Goal: Information Seeking & Learning: Learn about a topic

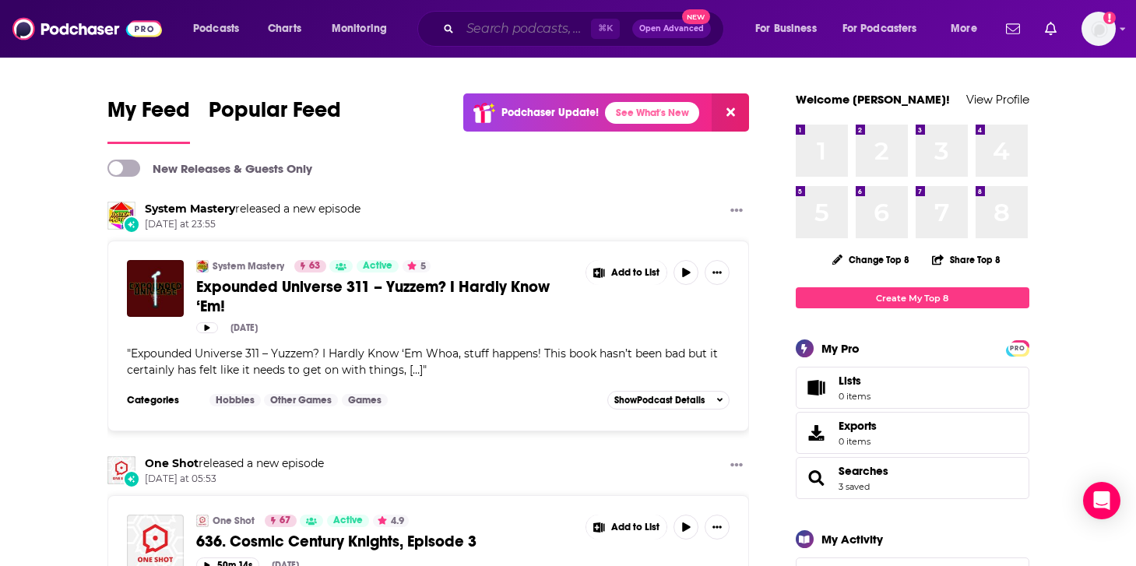
click at [529, 34] on input "Search podcasts, credits, & more..." at bounding box center [525, 28] width 131 height 25
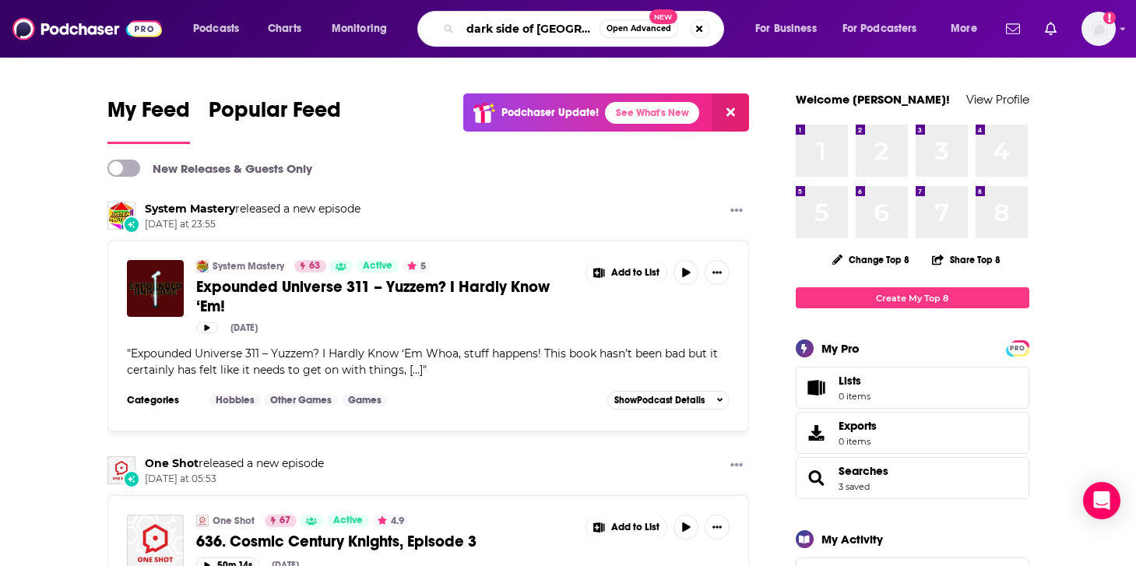
type input "dark side of [GEOGRAPHIC_DATA]"
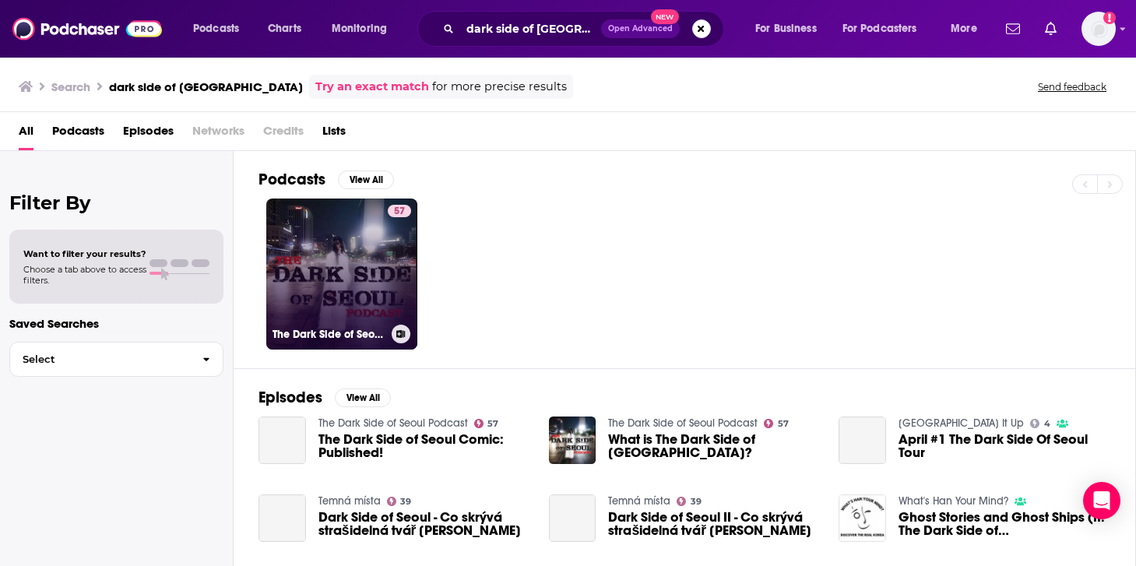
click at [334, 287] on link "57 The Dark Side of Seoul Podcast" at bounding box center [341, 274] width 151 height 151
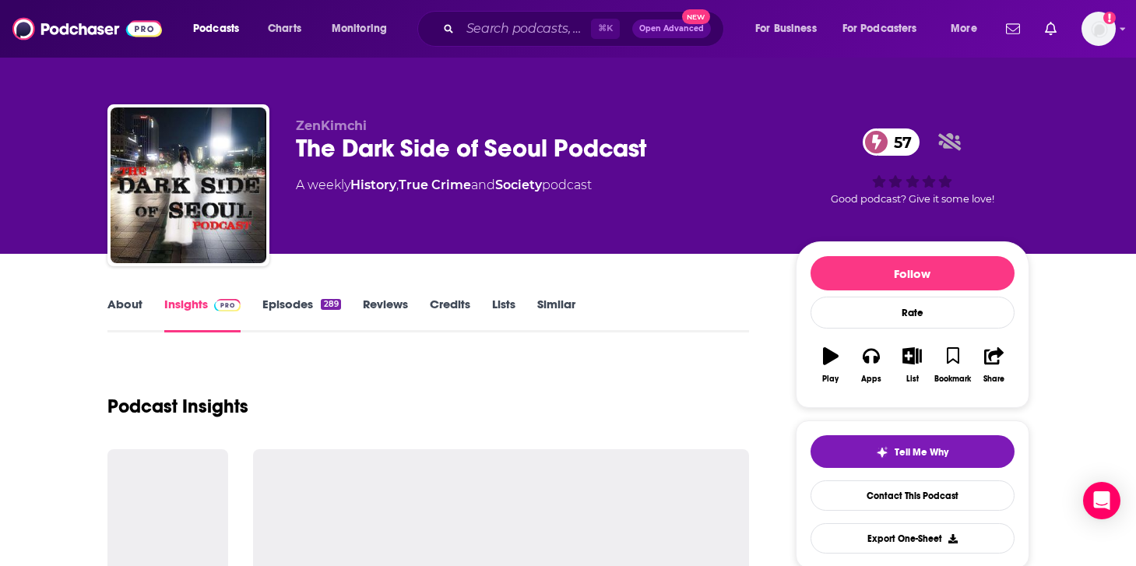
click at [284, 318] on link "Episodes 289" at bounding box center [301, 315] width 78 height 36
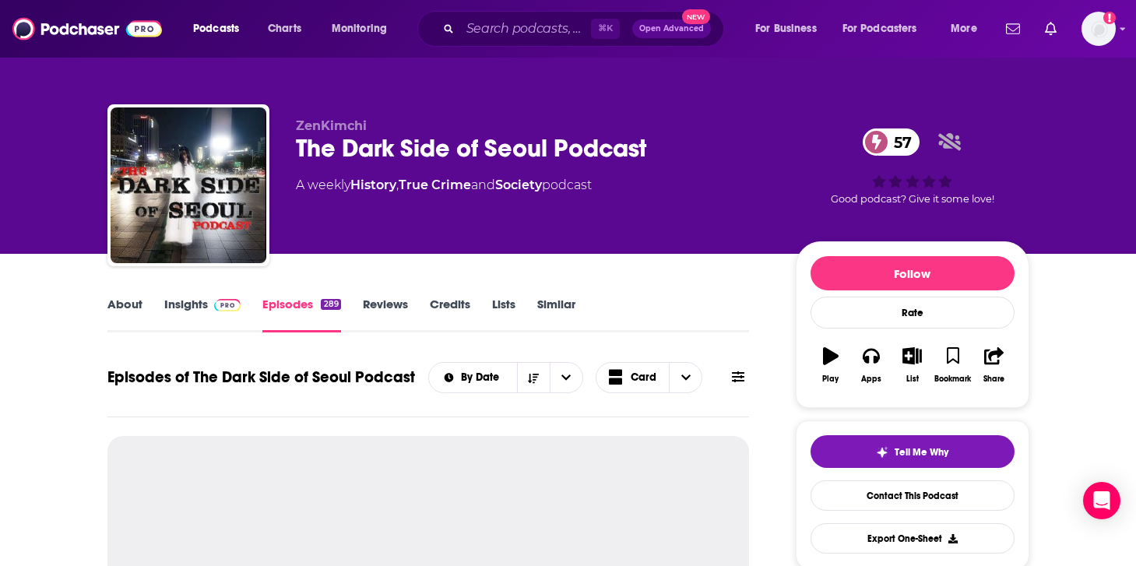
click at [185, 303] on link "Insights" at bounding box center [202, 315] width 77 height 36
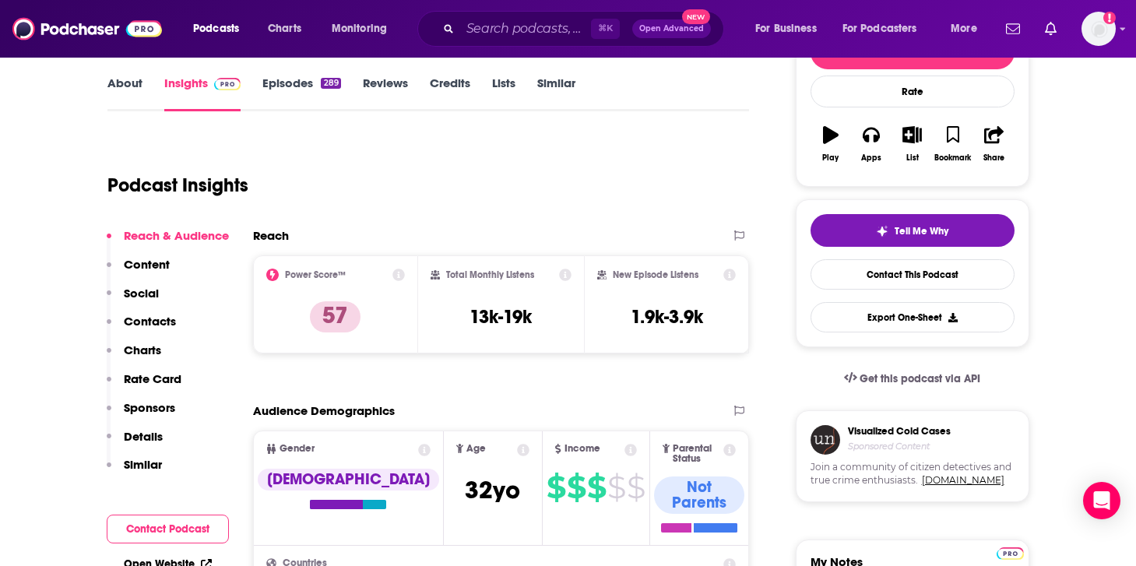
scroll to position [280, 0]
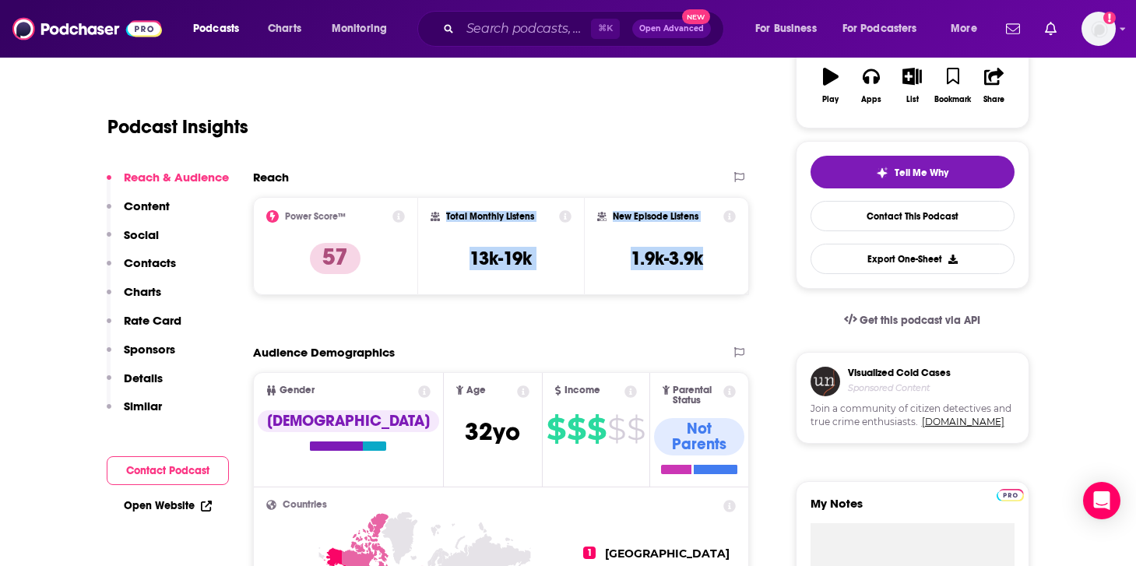
drag, startPoint x: 721, startPoint y: 260, endPoint x: 447, endPoint y: 217, distance: 277.6
click at [447, 217] on div "Power Score™ 57 Total Monthly Listens 13k-19k New Episode Listens 1.9k-3.9k" at bounding box center [501, 246] width 497 height 98
copy div "Total Monthly Listens 13k-19k New Episode Listens 1.9k-3.9k"
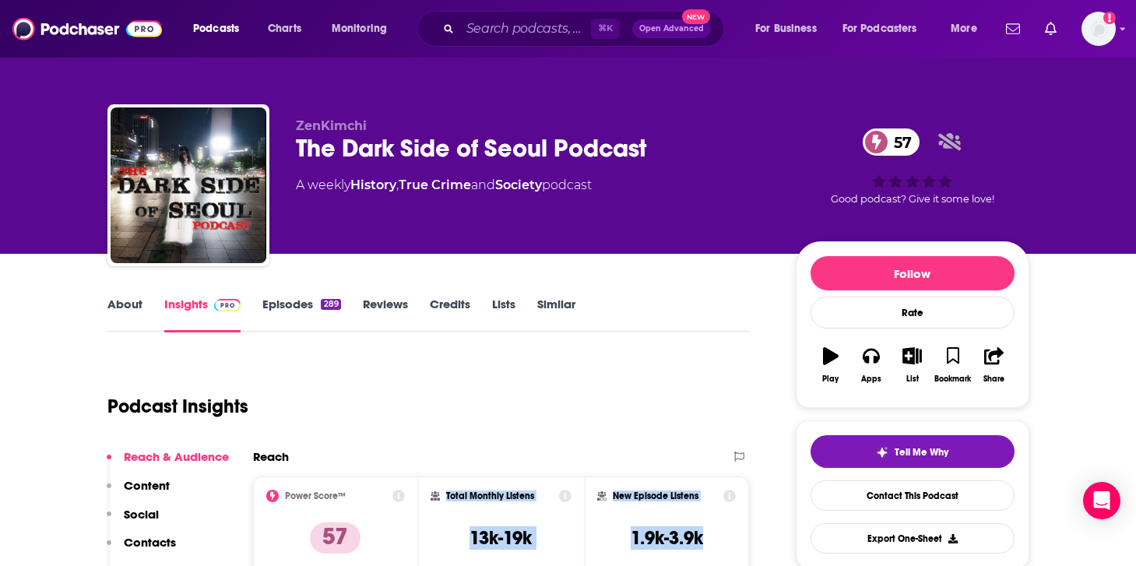
click at [132, 311] on link "About" at bounding box center [124, 315] width 35 height 36
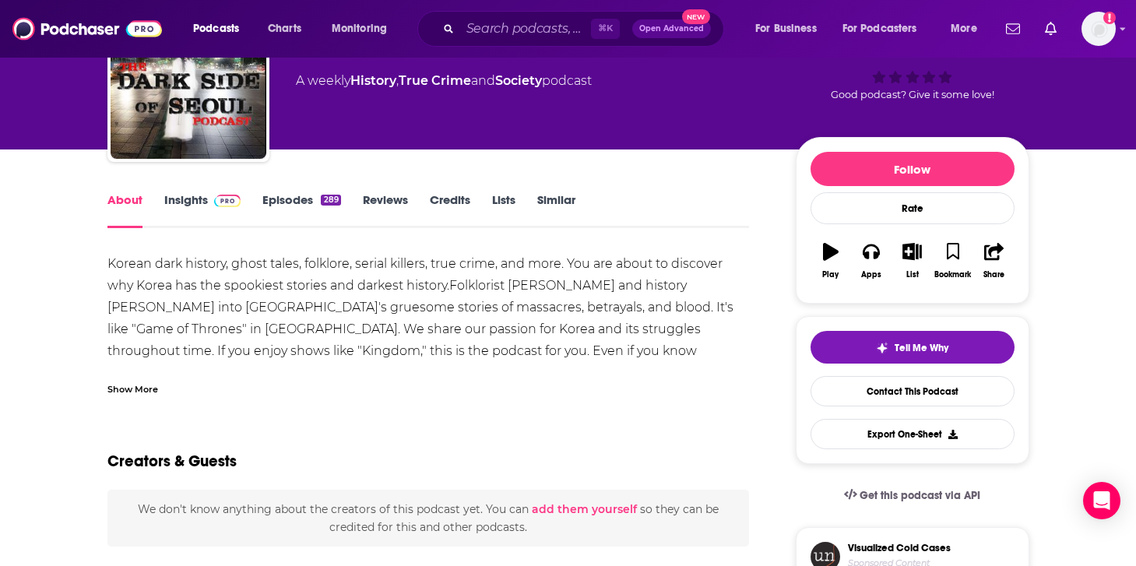
scroll to position [115, 0]
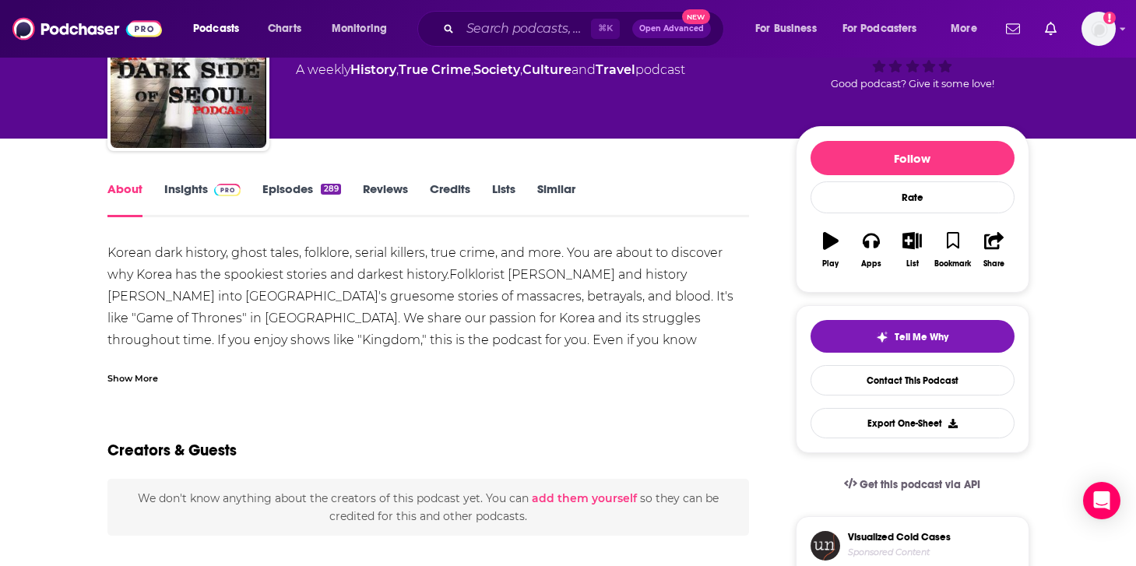
click at [331, 287] on div "Korean dark history, ghost tales, folklore, serial killers, true crime, and mor…" at bounding box center [428, 318] width 643 height 153
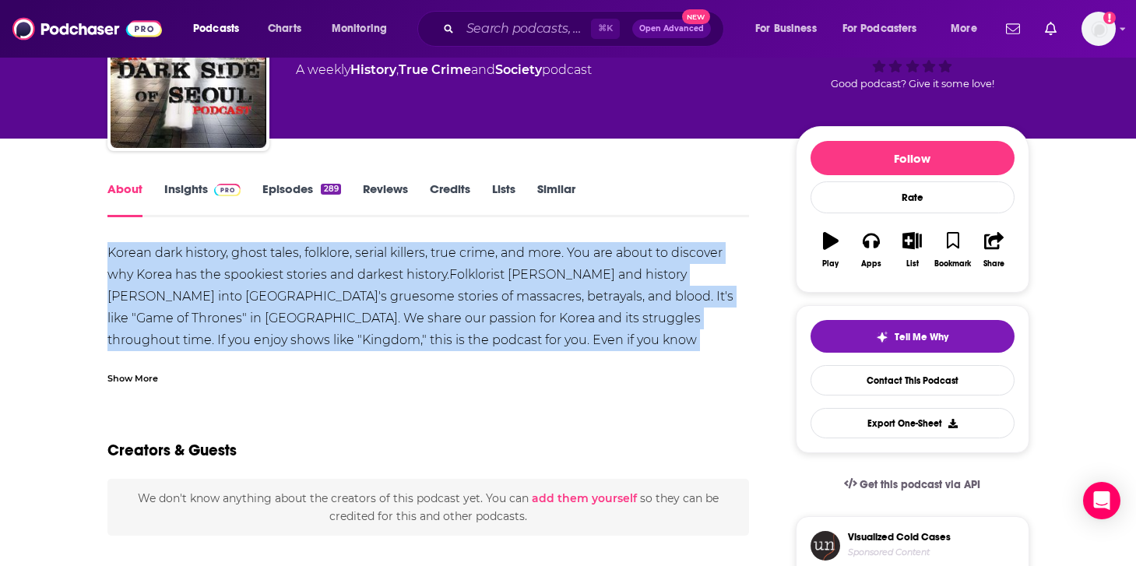
click at [331, 287] on div "Korean dark history, ghost tales, folklore, serial killers, true crime, and mor…" at bounding box center [428, 318] width 643 height 153
copy div "Korean dark history, ghost tales, folklore, serial killers, true crime, and mor…"
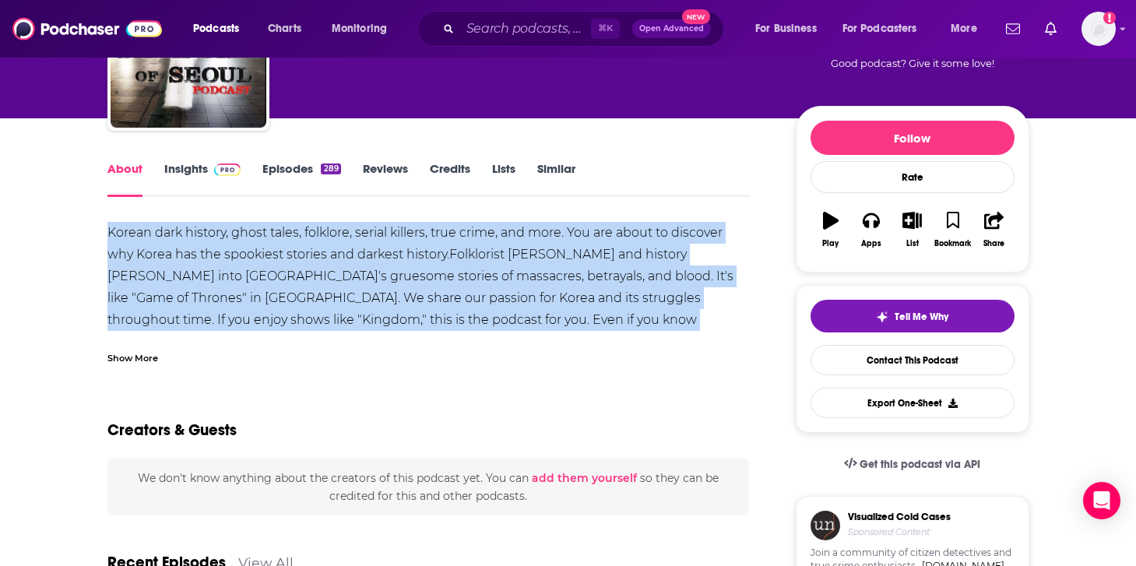
scroll to position [0, 0]
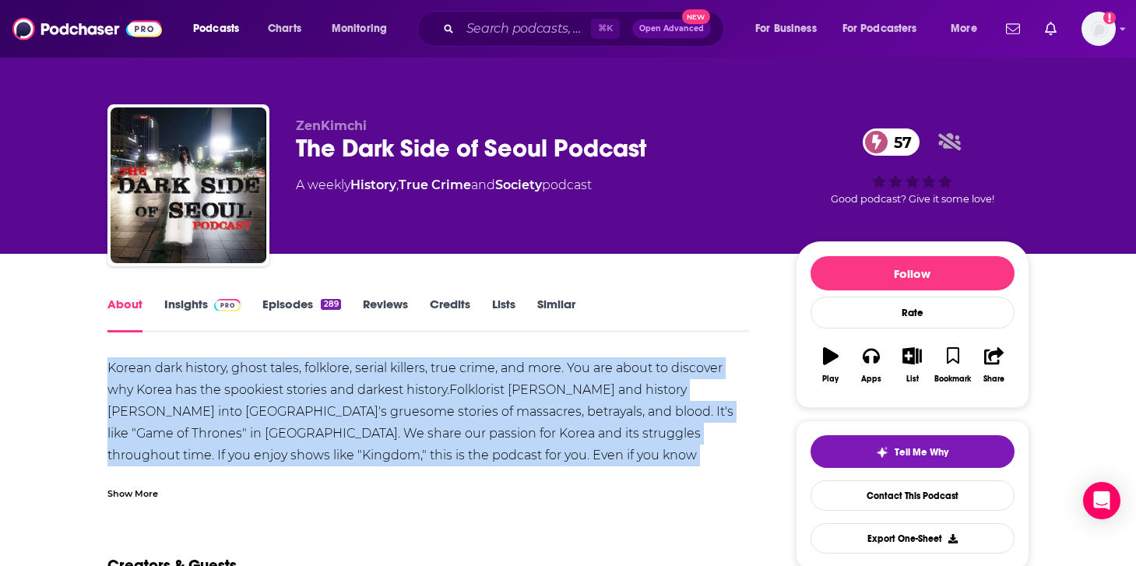
click at [446, 298] on link "Credits" at bounding box center [450, 315] width 41 height 36
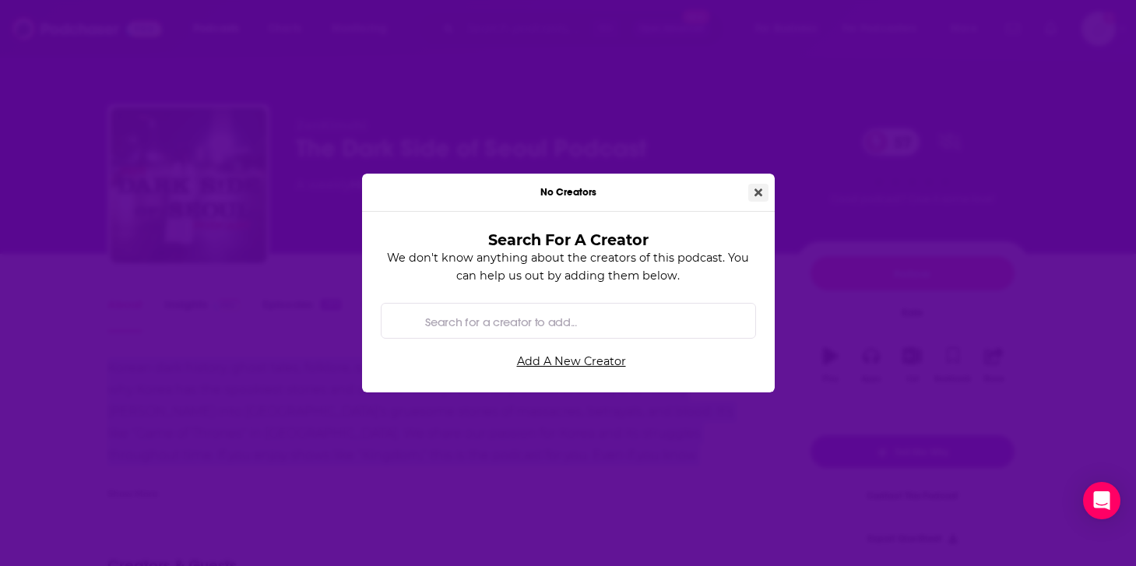
click at [755, 195] on icon "Close" at bounding box center [759, 192] width 8 height 8
